Goal: Information Seeking & Learning: Learn about a topic

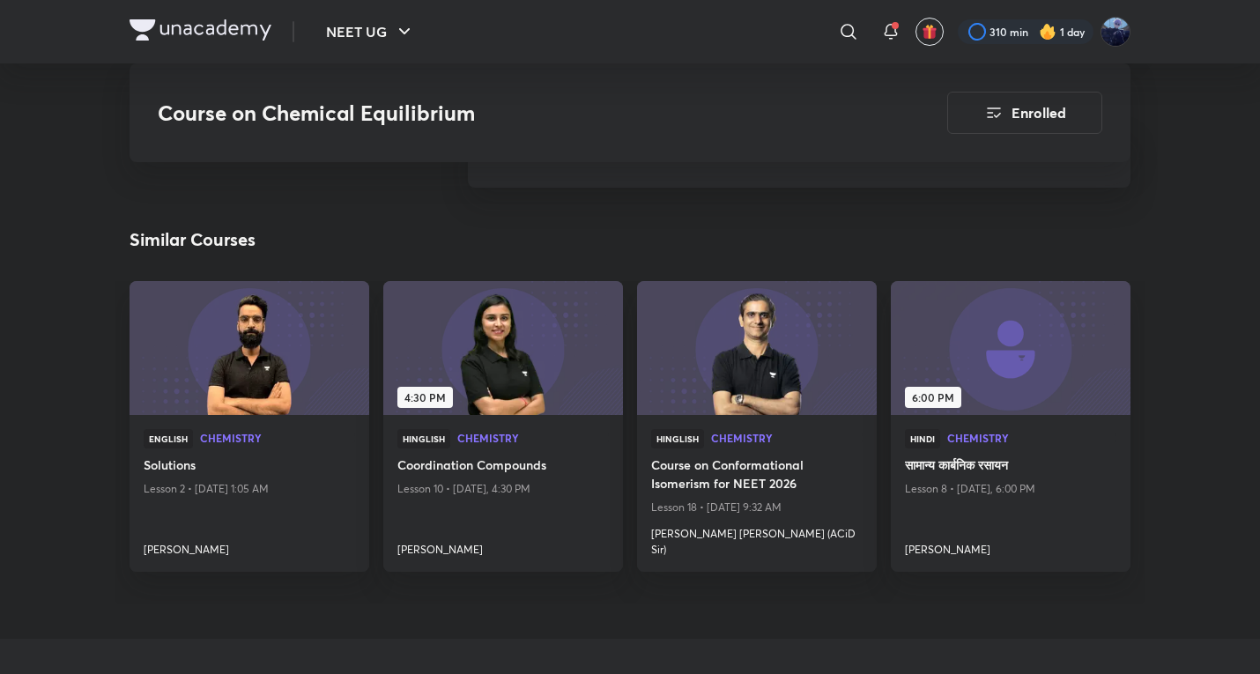
scroll to position [2350, 0]
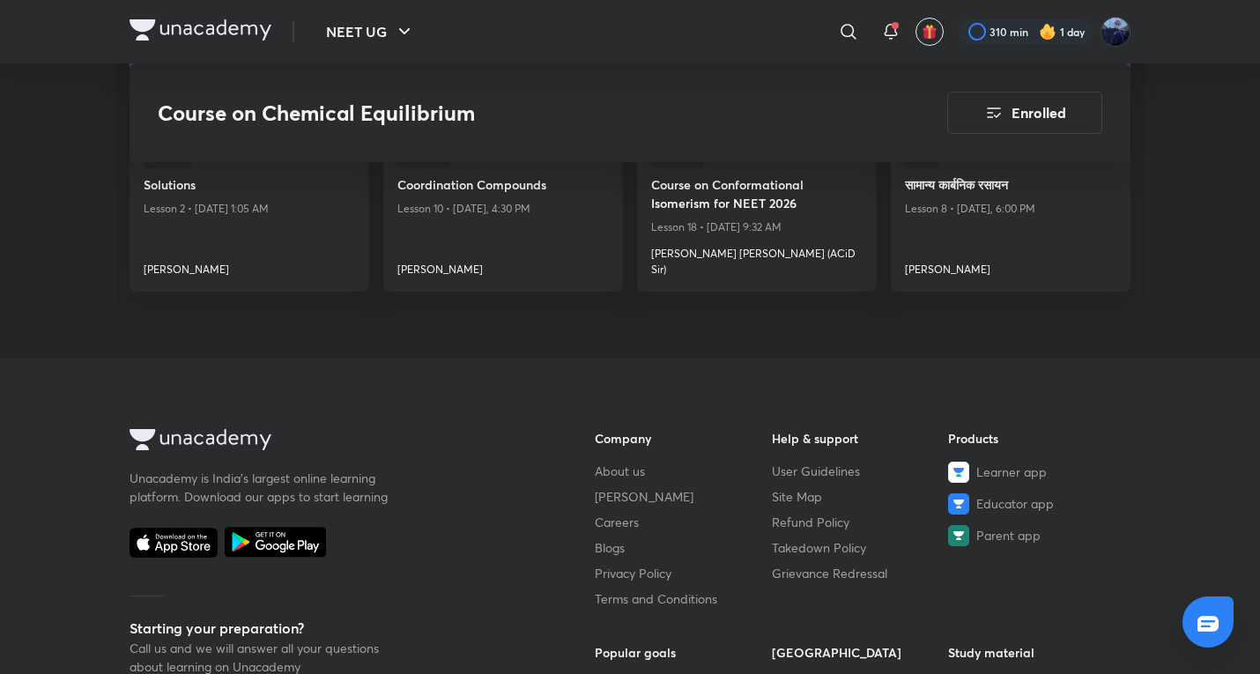
scroll to position [1469, 0]
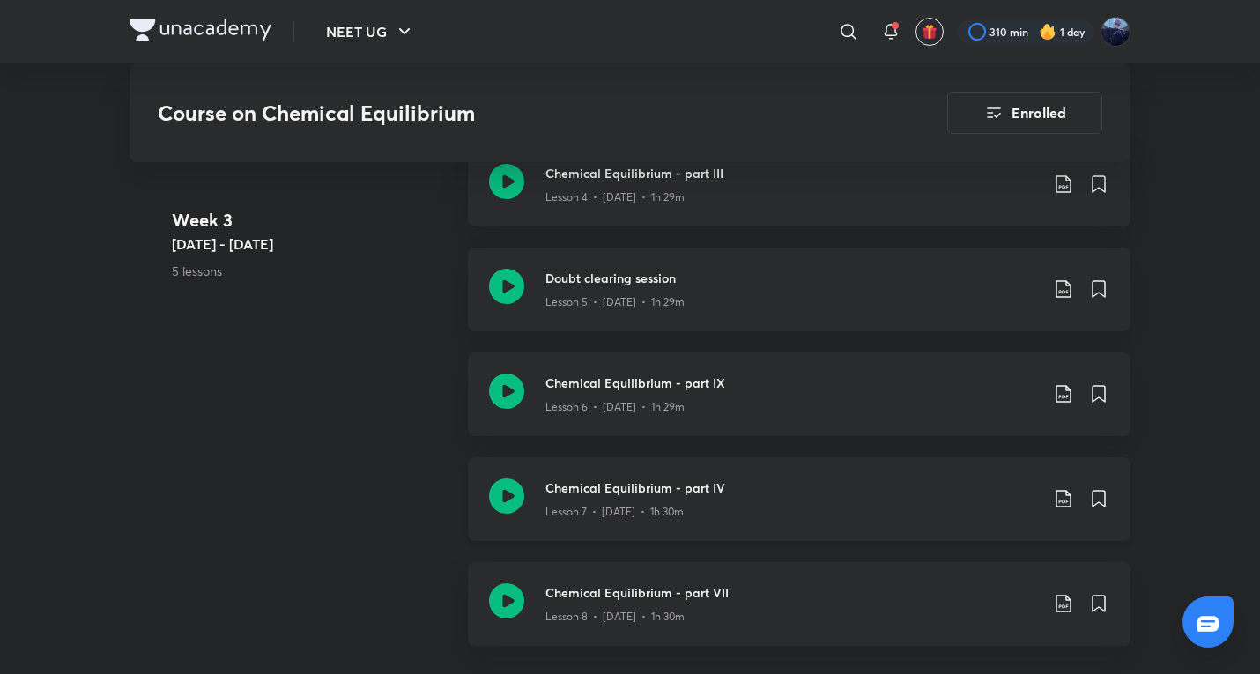
click at [695, 457] on div "Chemical Equilibrium - part IV Lesson 7 • [DATE] • 1h 30m" at bounding box center [799, 499] width 663 height 84
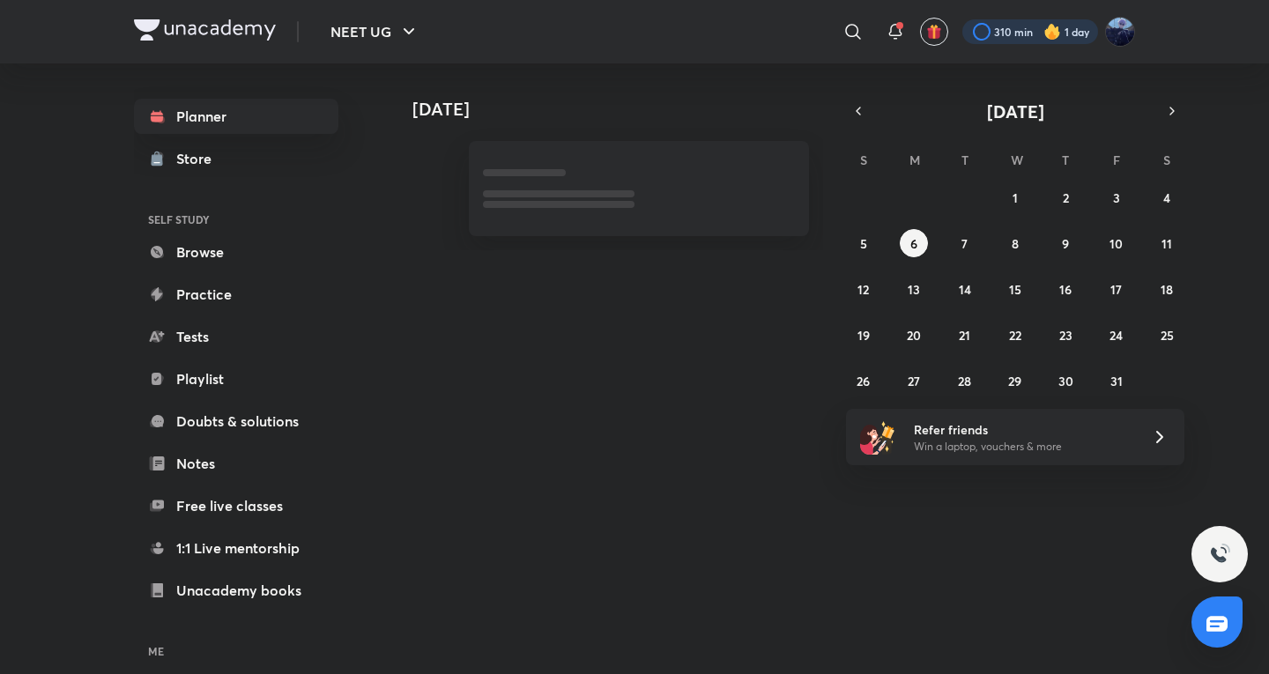
click at [1069, 27] on div at bounding box center [1030, 31] width 136 height 25
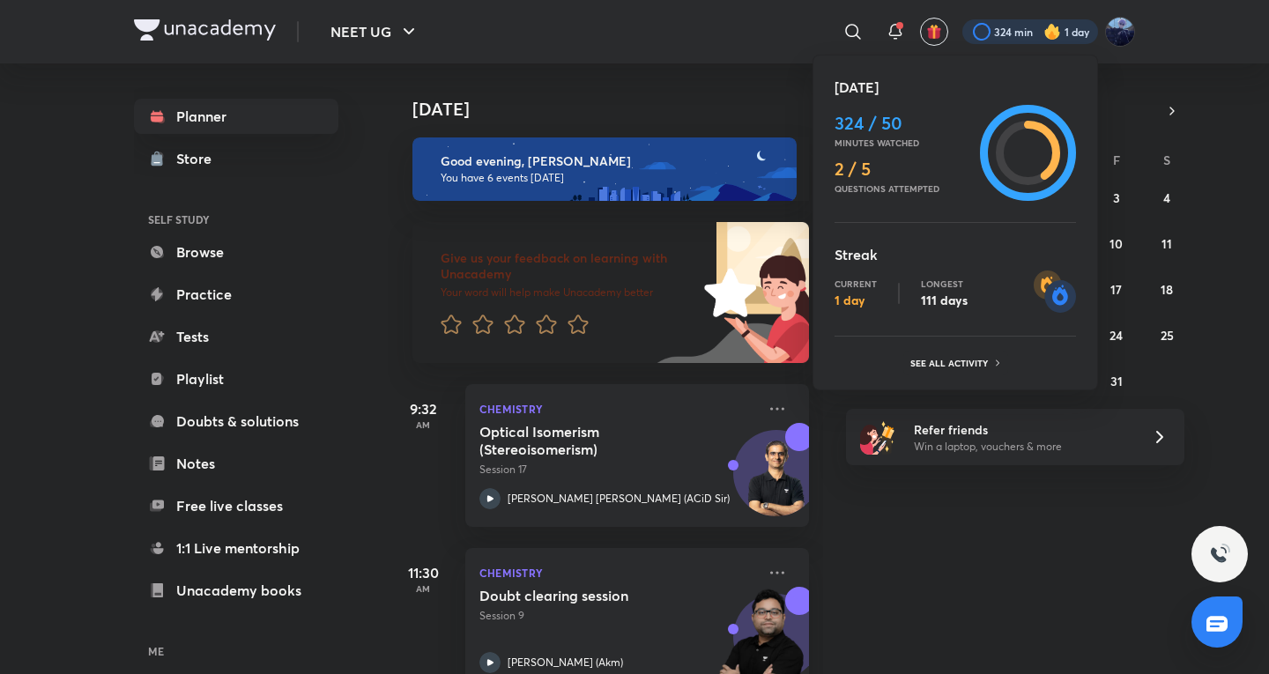
click at [932, 548] on div at bounding box center [634, 337] width 1269 height 674
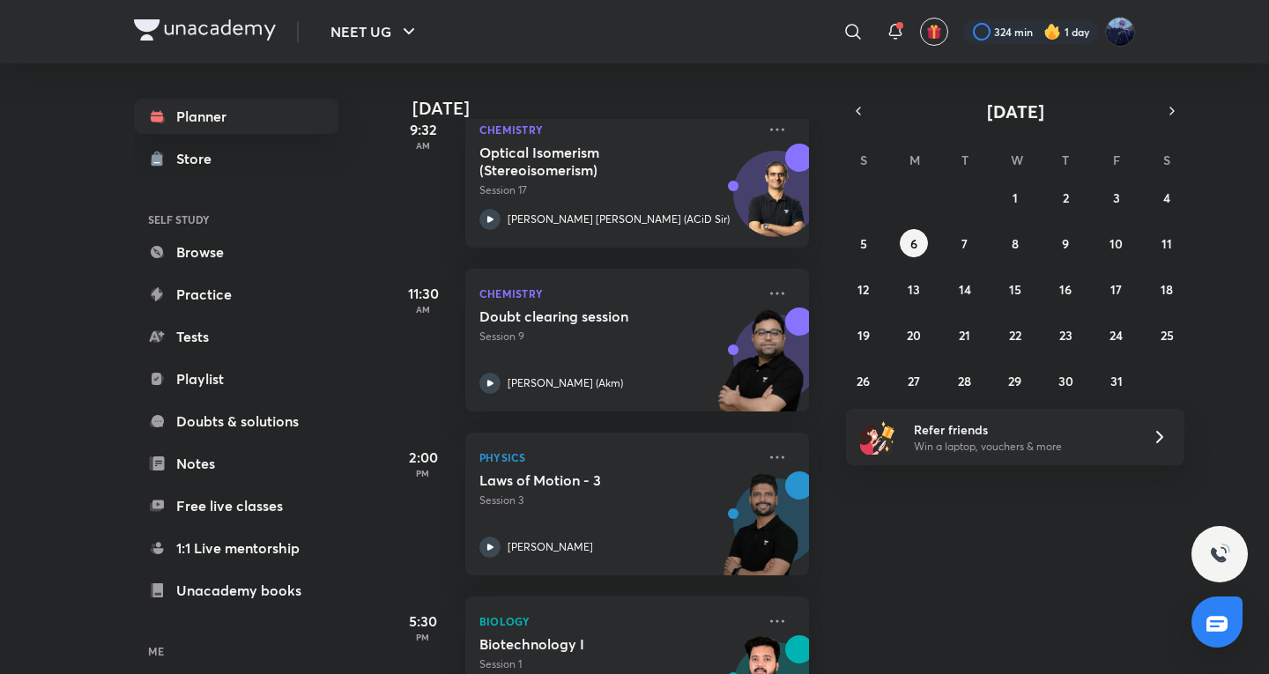
scroll to position [588, 0]
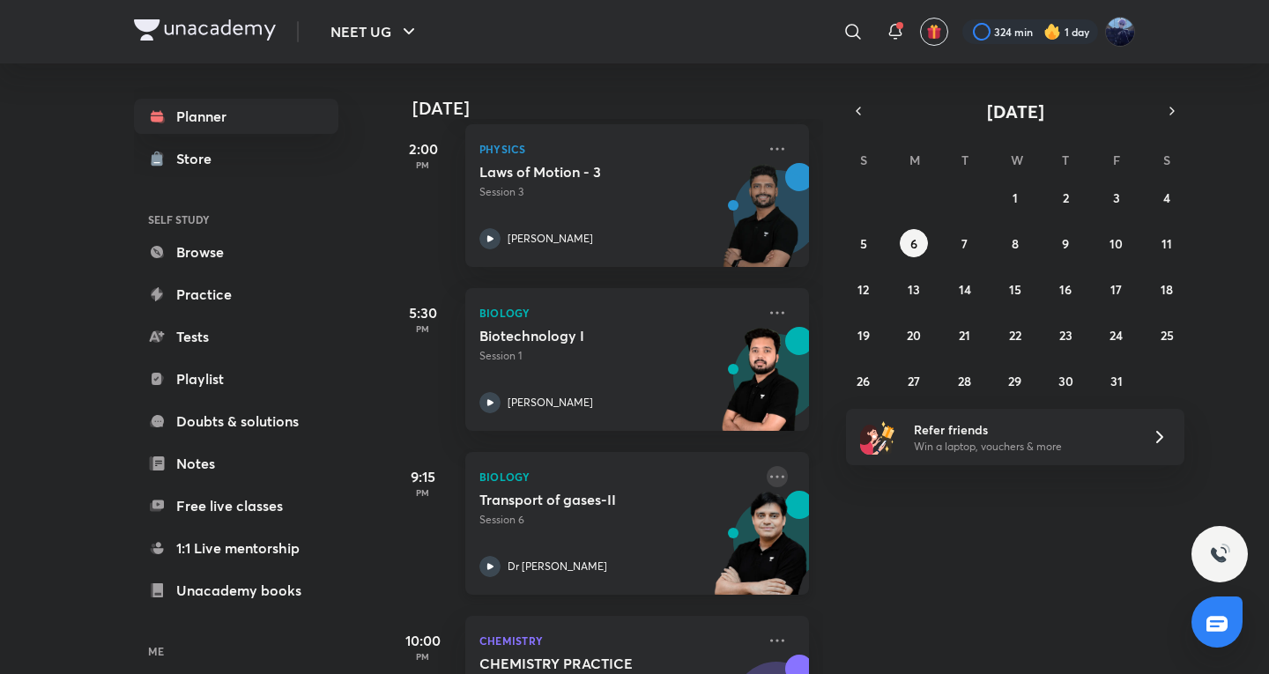
click at [767, 472] on icon at bounding box center [777, 476] width 21 height 21
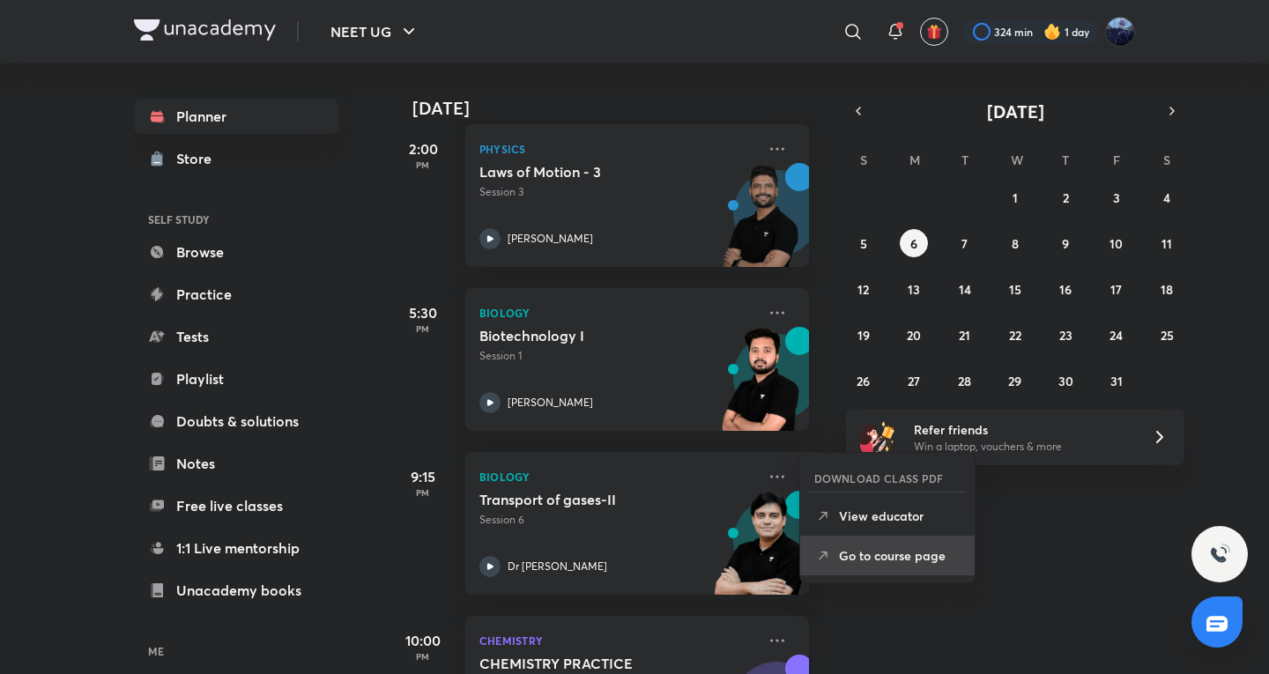
click at [875, 556] on p "Go to course page" at bounding box center [900, 555] width 122 height 19
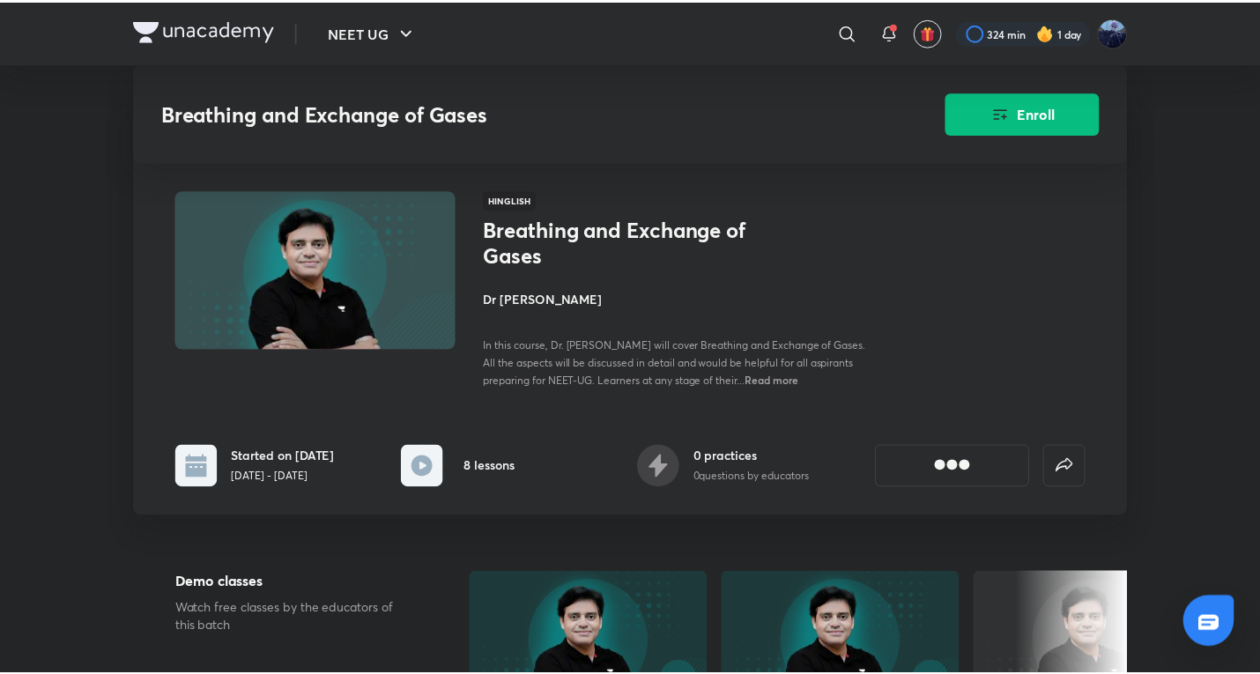
scroll to position [1064, 0]
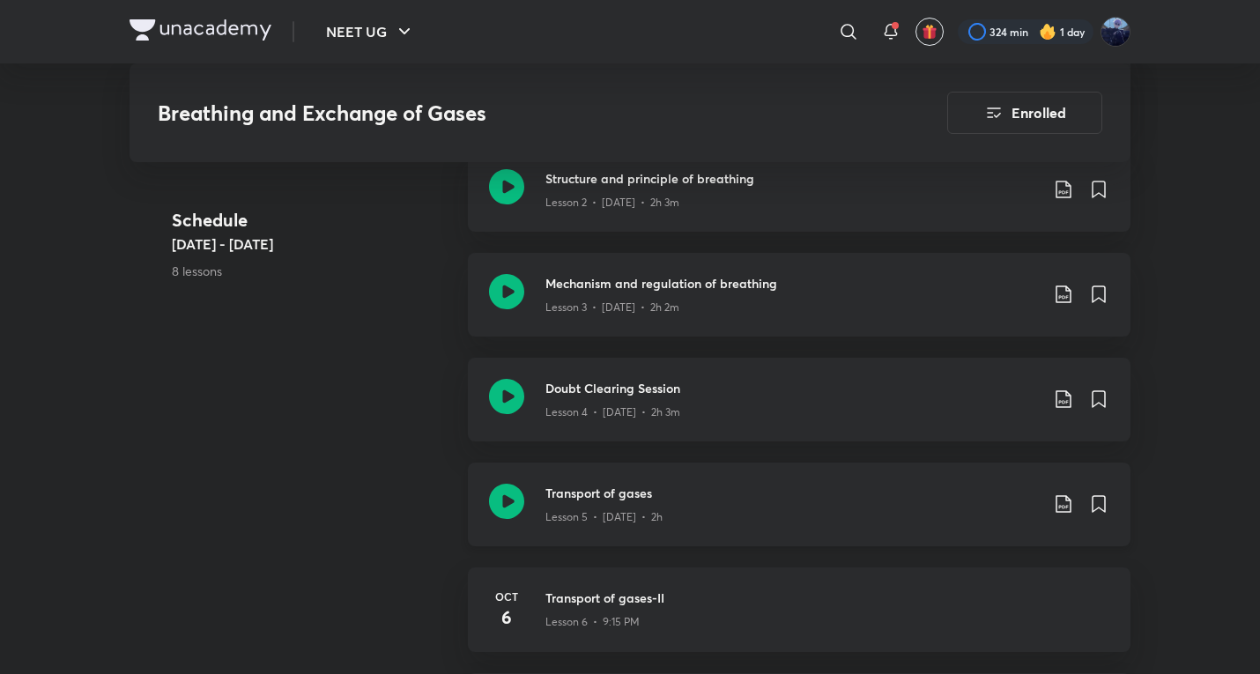
click at [666, 521] on div "Lesson 5 • [DATE] • 2h" at bounding box center [793, 513] width 494 height 23
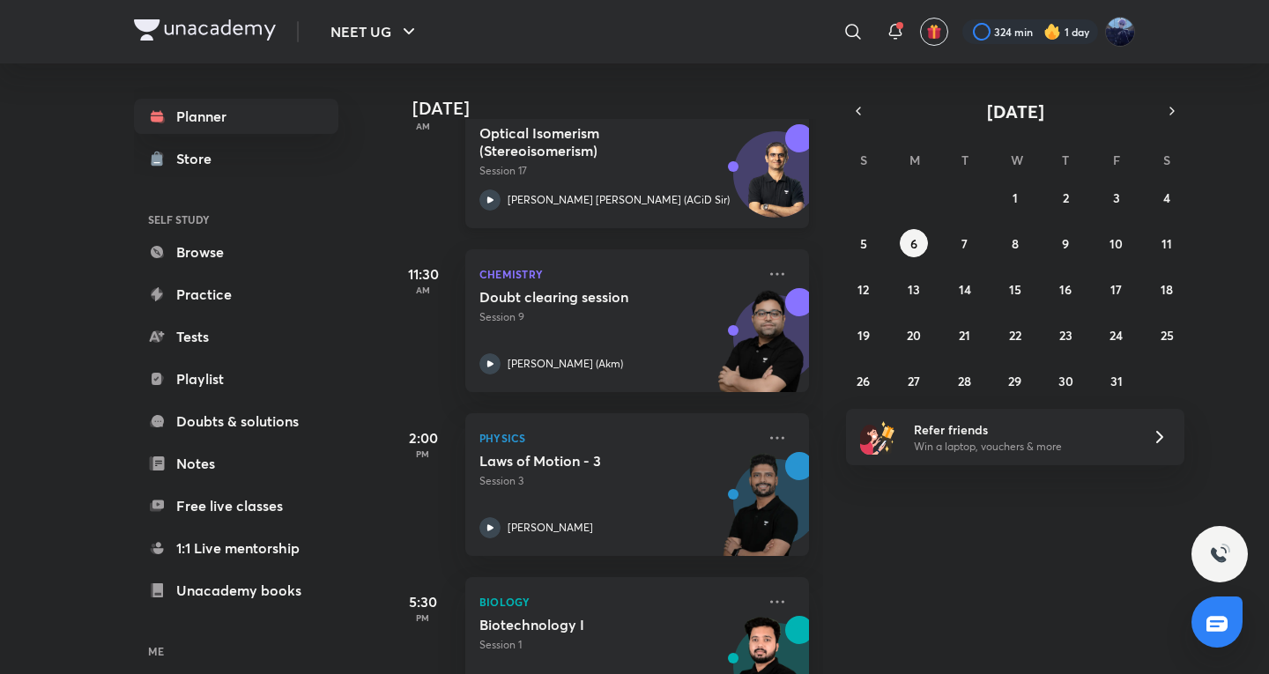
scroll to position [293, 0]
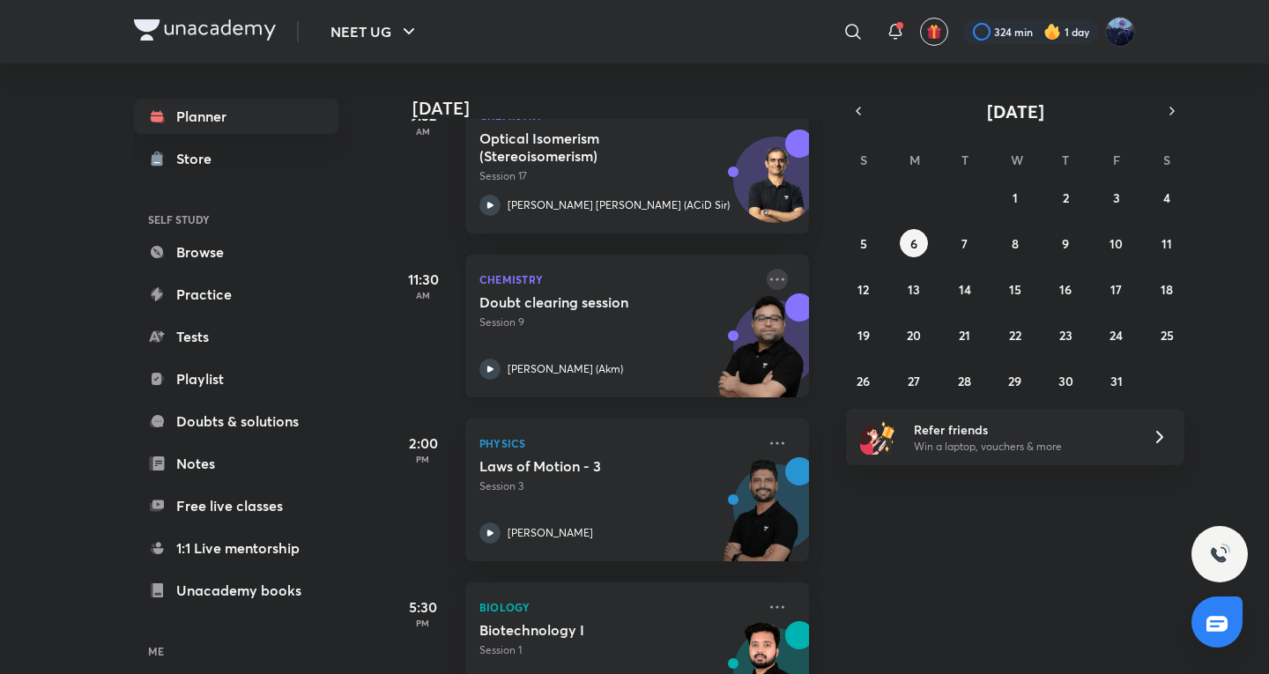
click at [767, 286] on icon at bounding box center [777, 279] width 21 height 21
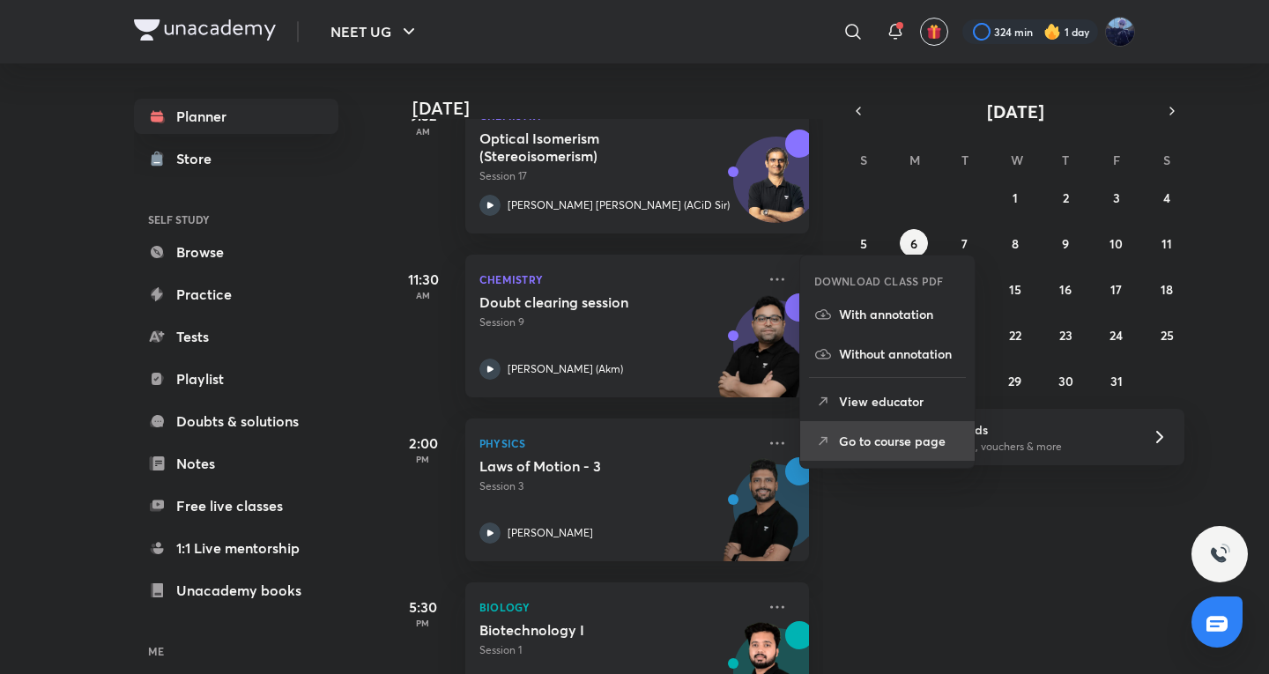
click at [849, 432] on p "Go to course page" at bounding box center [900, 441] width 122 height 19
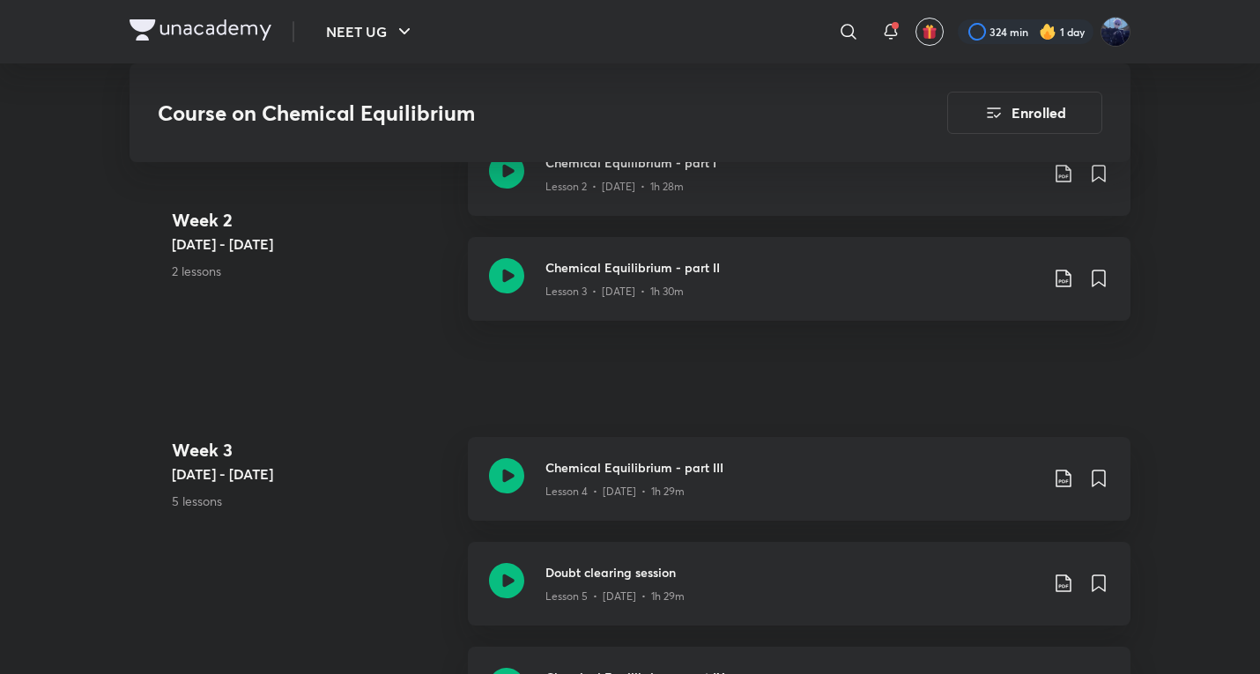
scroll to position [1469, 0]
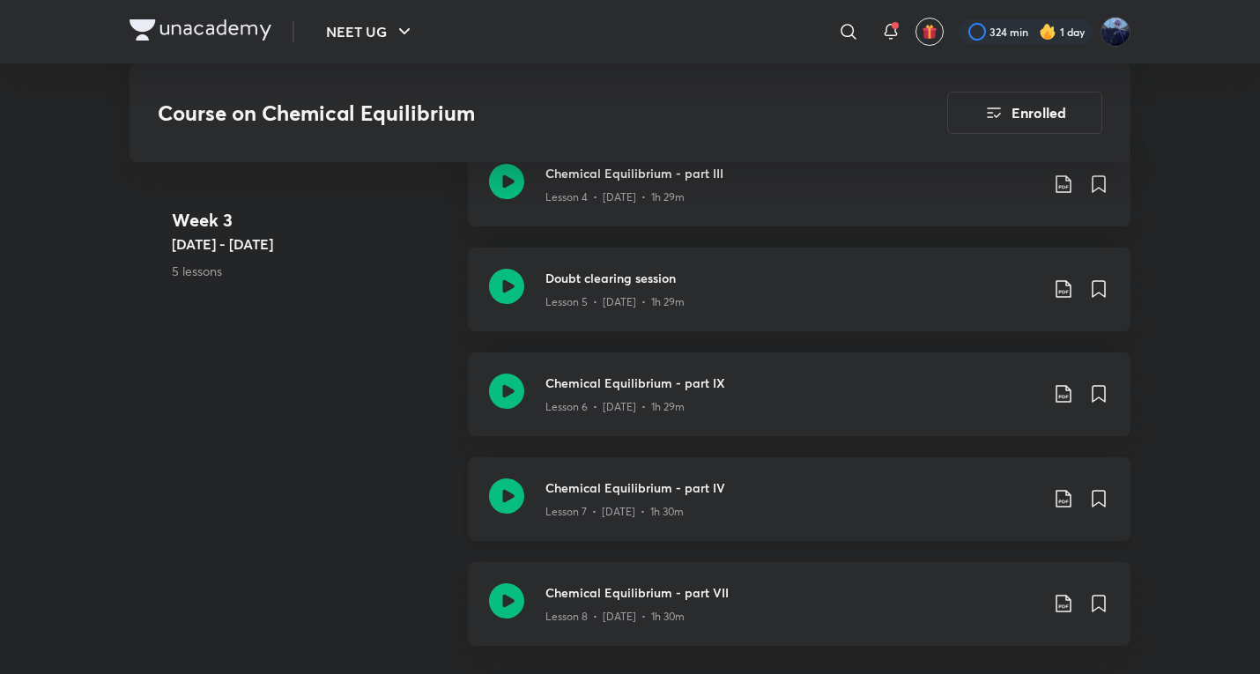
drag, startPoint x: 728, startPoint y: 468, endPoint x: 734, endPoint y: 445, distance: 23.7
click at [728, 479] on h3 "Chemical Equilibrium - part IV" at bounding box center [793, 488] width 494 height 19
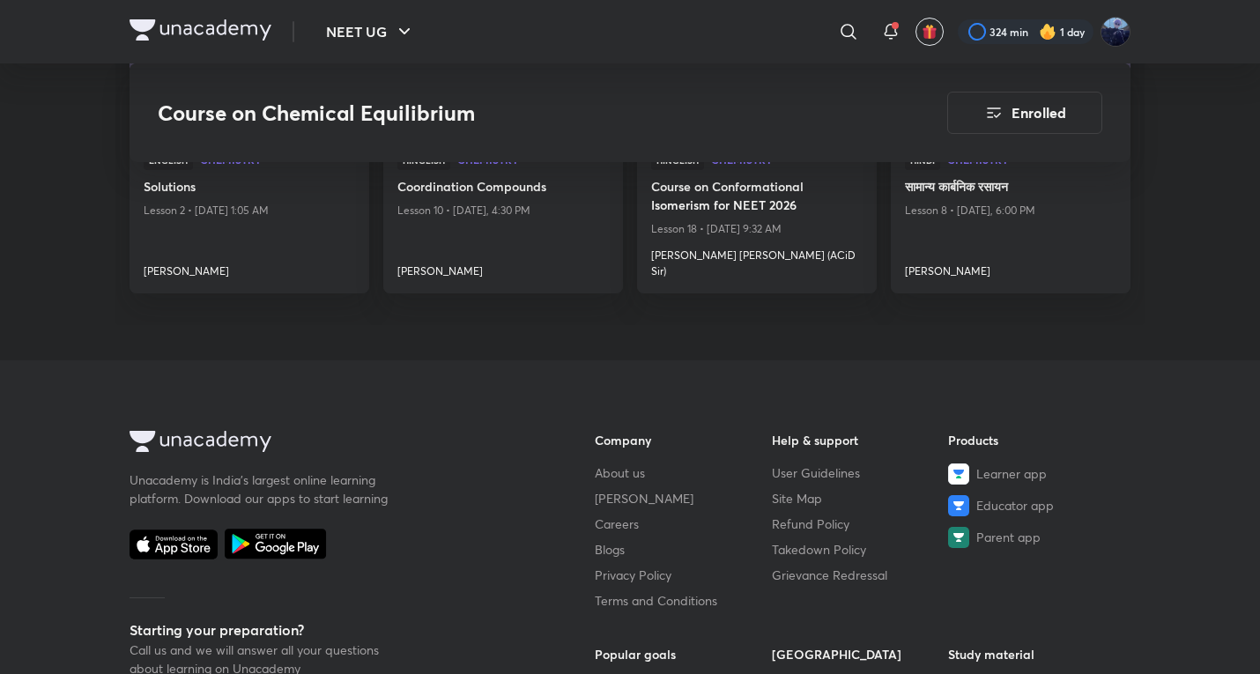
scroll to position [2350, 0]
